Goal: Information Seeking & Learning: Learn about a topic

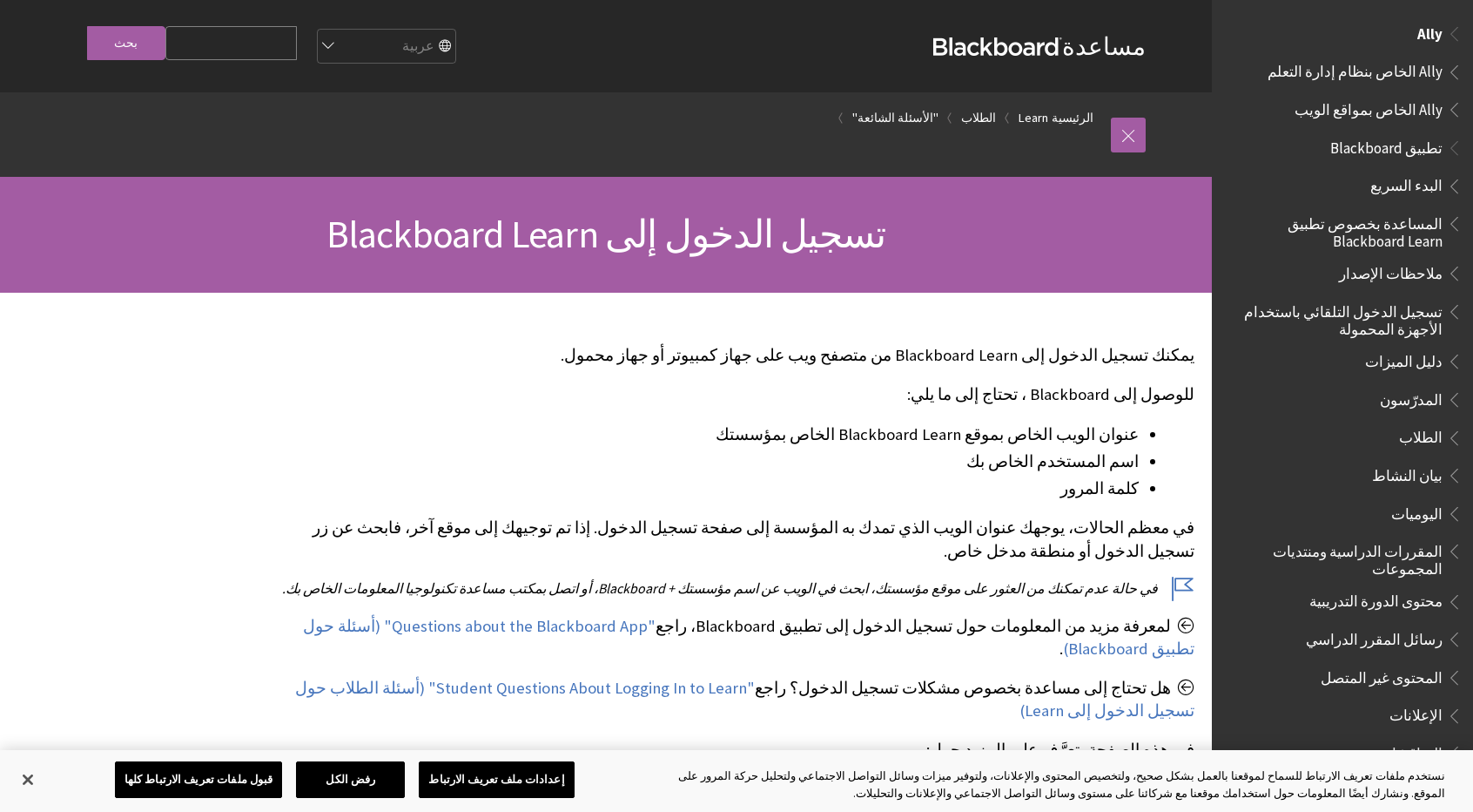
click at [1347, 79] on span "Ally الخاص بنظام إدارة التعلم" at bounding box center [1356, 70] width 175 height 24
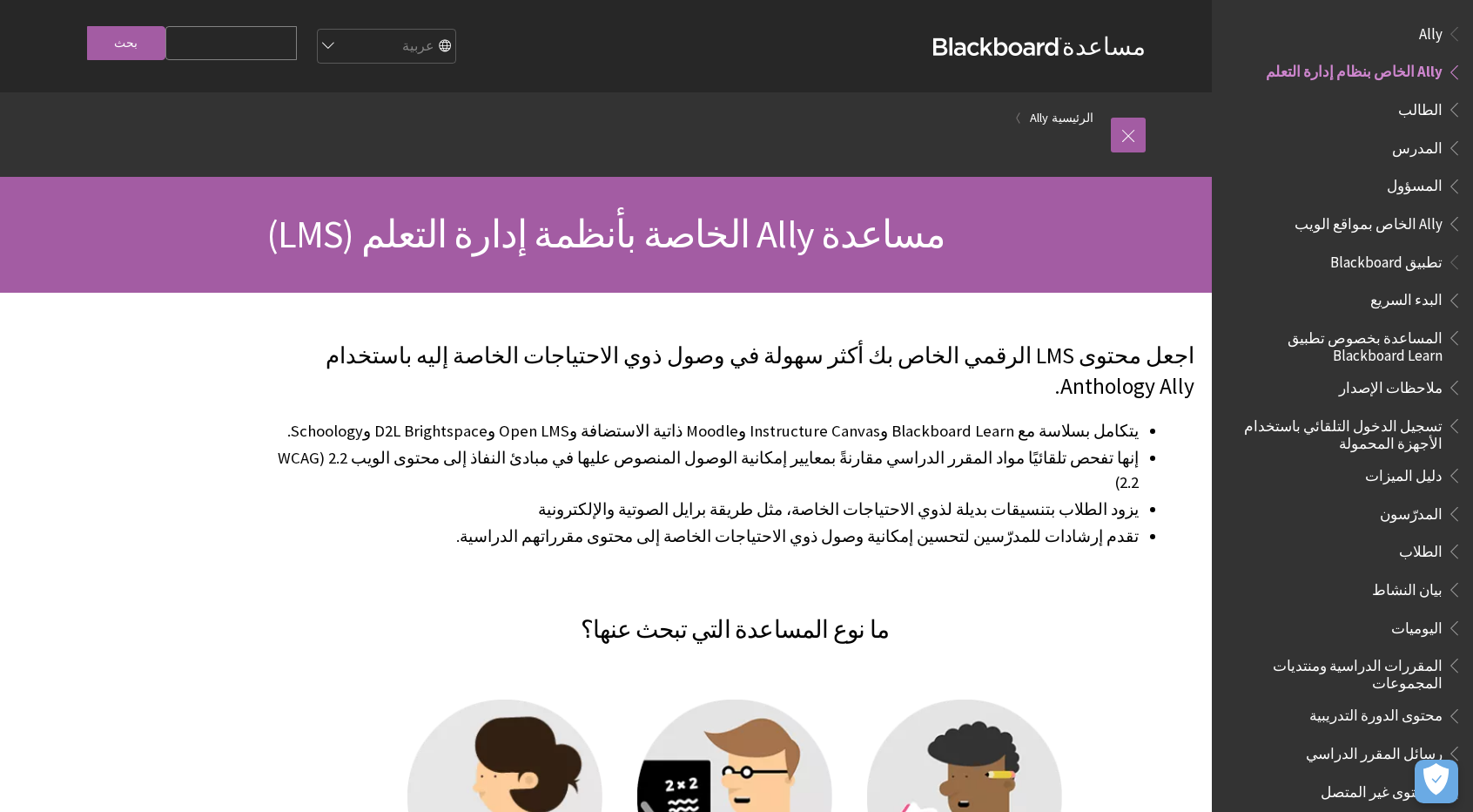
scroll to position [31, 0]
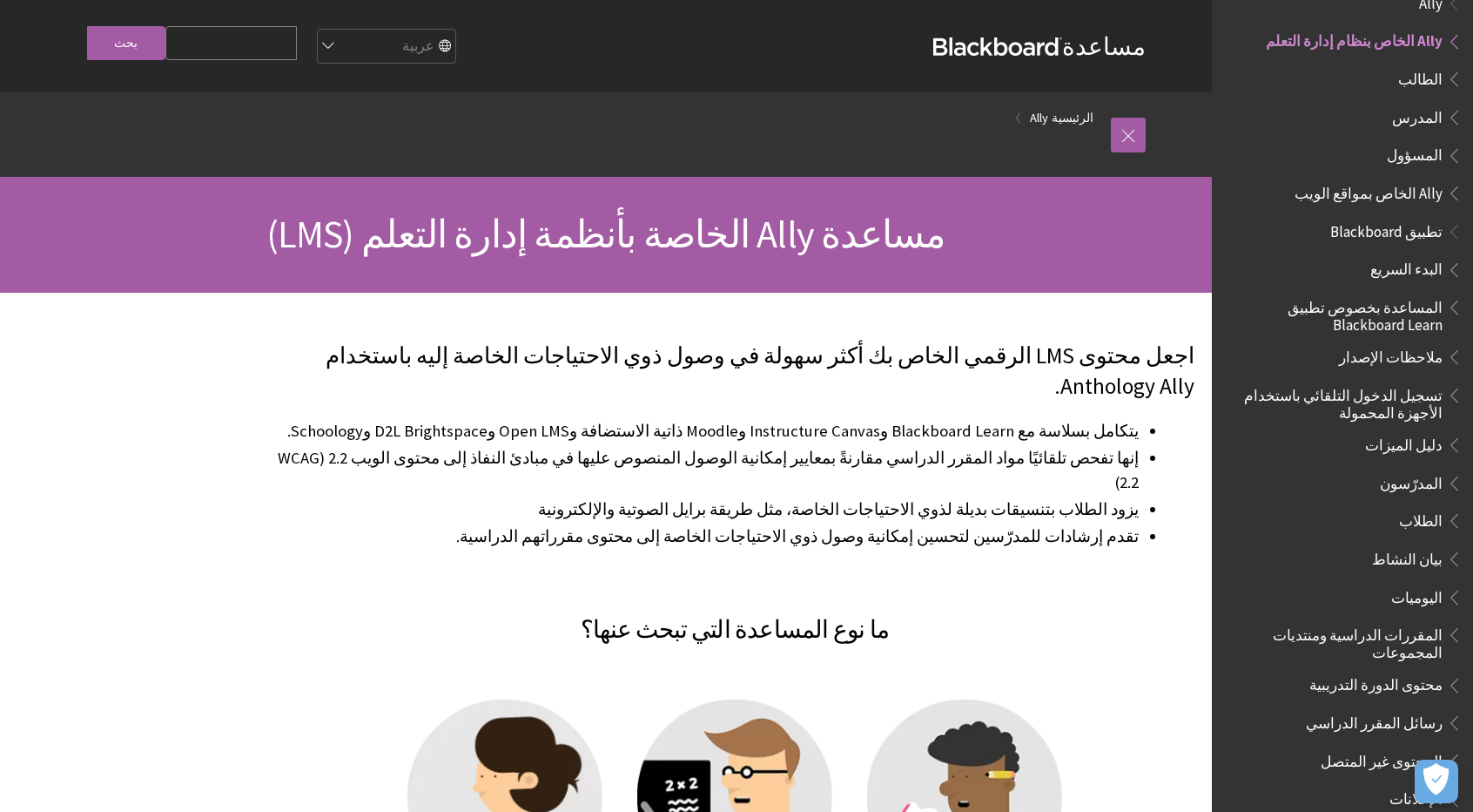
click at [1024, 50] on strong "Blackboard" at bounding box center [998, 47] width 129 height 18
